Goal: Task Accomplishment & Management: Use online tool/utility

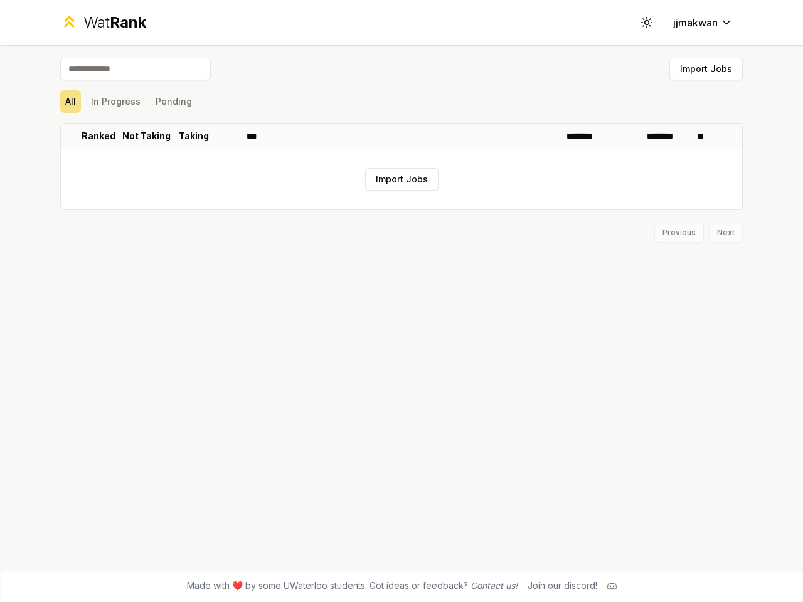
click at [647, 23] on icon at bounding box center [647, 22] width 12 height 12
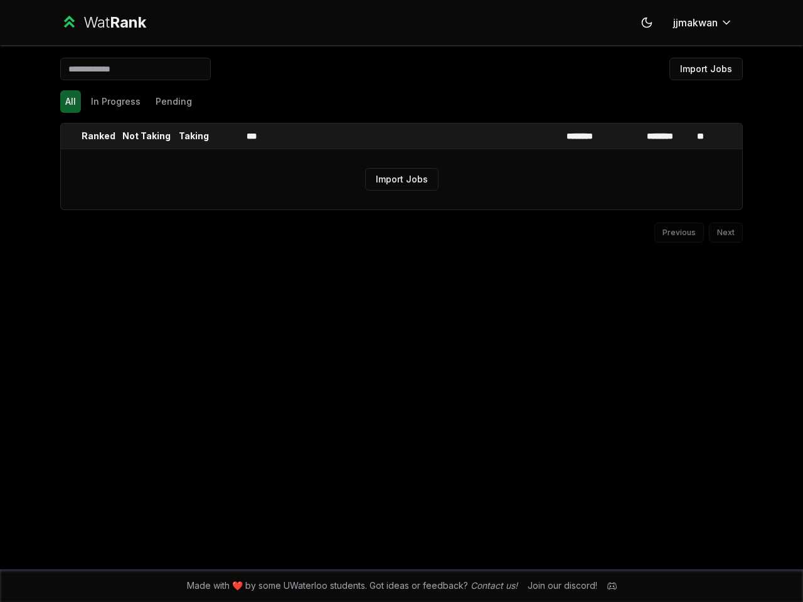
click at [706, 69] on button "Import Jobs" at bounding box center [705, 69] width 73 height 23
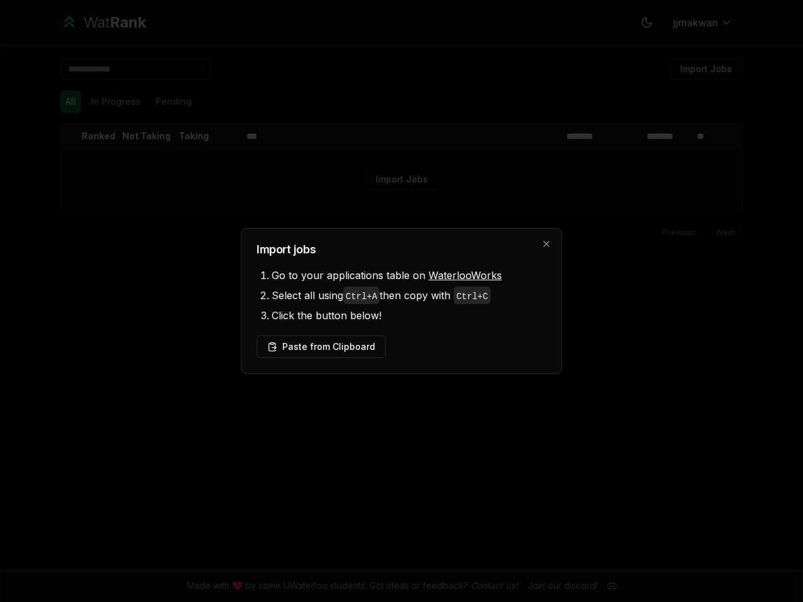
click at [115, 102] on div at bounding box center [401, 301] width 803 height 602
click at [173, 102] on div at bounding box center [401, 301] width 803 height 602
click at [71, 136] on th at bounding box center [71, 136] width 20 height 25
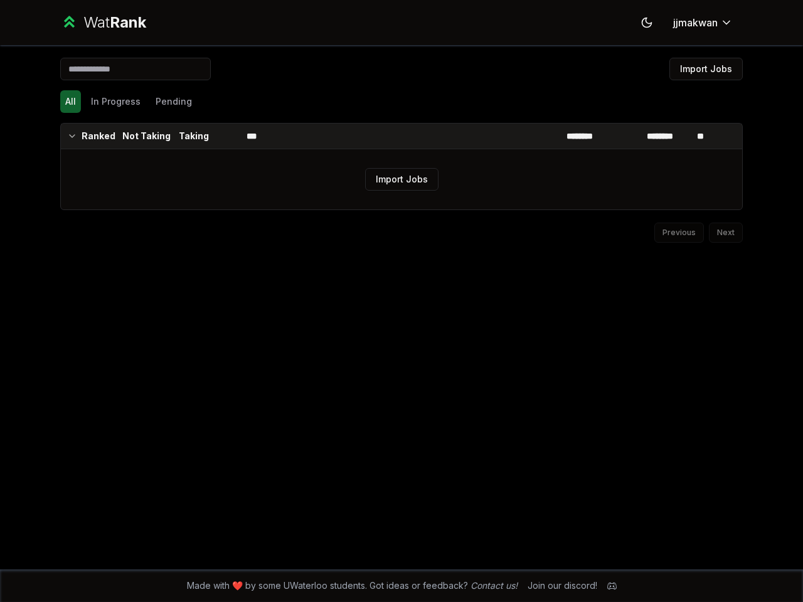
click at [99, 136] on p "Ranked" at bounding box center [99, 136] width 34 height 13
click at [146, 136] on p "Not Taking" at bounding box center [146, 136] width 48 height 13
click at [194, 136] on p "Taking" at bounding box center [194, 136] width 30 height 13
click at [226, 136] on th at bounding box center [226, 136] width 30 height 25
